Goal: Browse casually: Explore the website without a specific task or goal

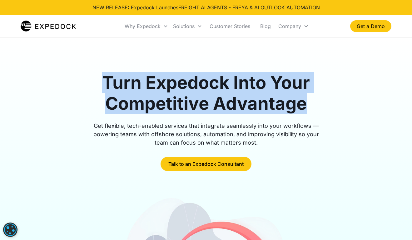
drag, startPoint x: 105, startPoint y: 82, endPoint x: 321, endPoint y: 106, distance: 217.2
click at [321, 106] on h1 "Turn Expedock Into Your Competitive Advantage" at bounding box center [206, 93] width 240 height 42
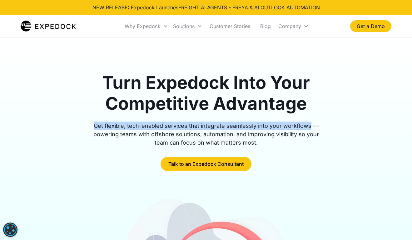
drag, startPoint x: 98, startPoint y: 125, endPoint x: 309, endPoint y: 125, distance: 210.9
click at [309, 125] on div "Get flexible, tech-enabled services that integrate seamlessly into your workflo…" at bounding box center [206, 134] width 240 height 25
copy div "Get flexible, tech-enabled services that integrate seamlessly into your workflo…"
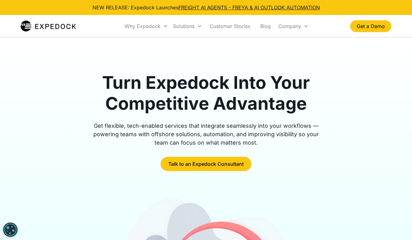
click at [397, 177] on div "Turn Expedock Into Your Competitive Advantage Get flexible, tech-enabled servic…" at bounding box center [206, 218] width 412 height 363
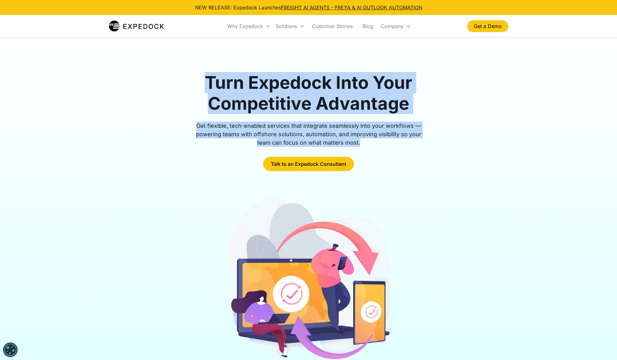
drag, startPoint x: 364, startPoint y: 140, endPoint x: 197, endPoint y: 79, distance: 178.3
click at [197, 79] on div "Turn Expedock Into Your Competitive Advantage Get flexible, tech-enabled servic…" at bounding box center [309, 121] width 240 height 99
copy div "Turn Expedock Into Your Competitive Advantage Get flexible, tech-enabled servic…"
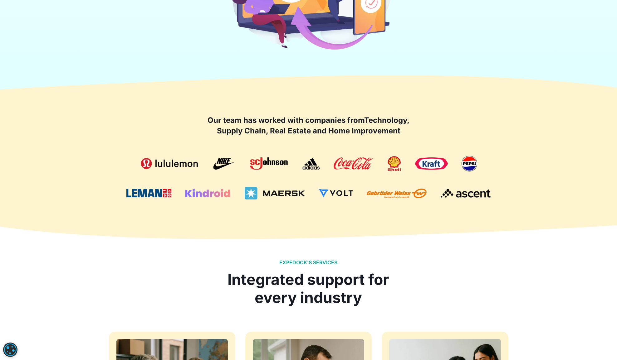
scroll to position [410, 0]
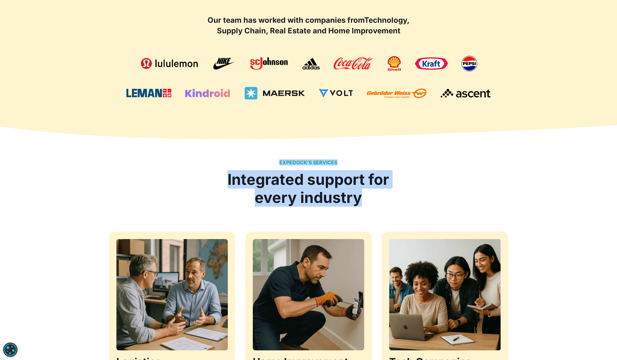
drag, startPoint x: 349, startPoint y: 191, endPoint x: 271, endPoint y: 158, distance: 84.7
click at [271, 158] on div "EXPEDOCK’S SERVICES Integrated support for every industry Logistics We support …" at bounding box center [308, 299] width 399 height 350
copy div "EXPEDOCK’S SERVICES Integrated support for every industry"
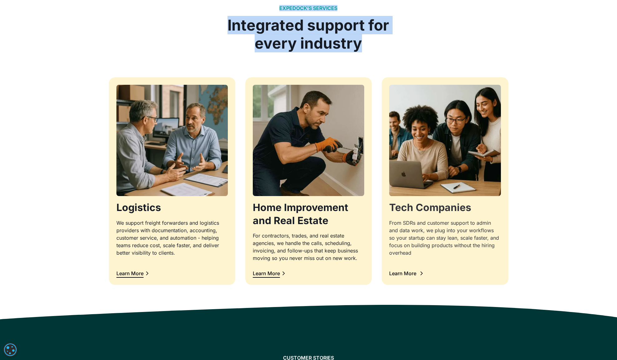
scroll to position [658, 0]
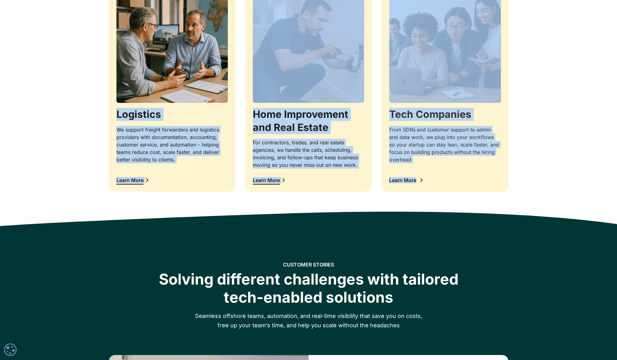
drag, startPoint x: 83, startPoint y: 107, endPoint x: 499, endPoint y: 185, distance: 423.6
click at [411, 185] on div "EXPEDOCK’S SERVICES Integrated support for every industry Logistics We support …" at bounding box center [308, 52] width 617 height 350
copy div "Logistics We support freight forwarders and logistics providers with documentat…"
